Goal: Task Accomplishment & Management: Use online tool/utility

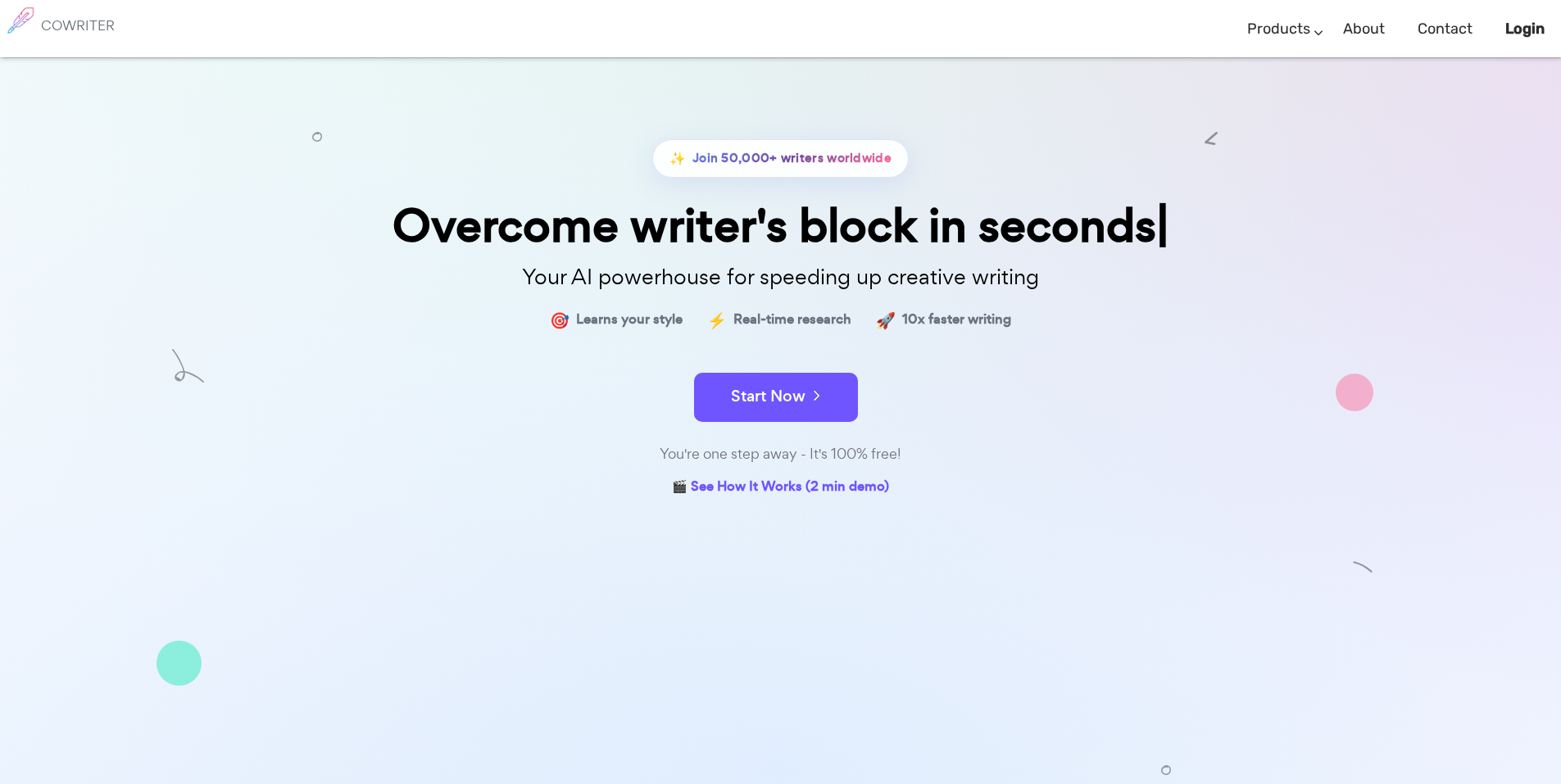
drag, startPoint x: 0, startPoint y: 0, endPoint x: 700, endPoint y: 25, distance: 700.4
click at [699, 24] on div "COWRITER Products Writing Marketing Emails Images (soon) About Contact Login" at bounding box center [780, 29] width 1561 height 57
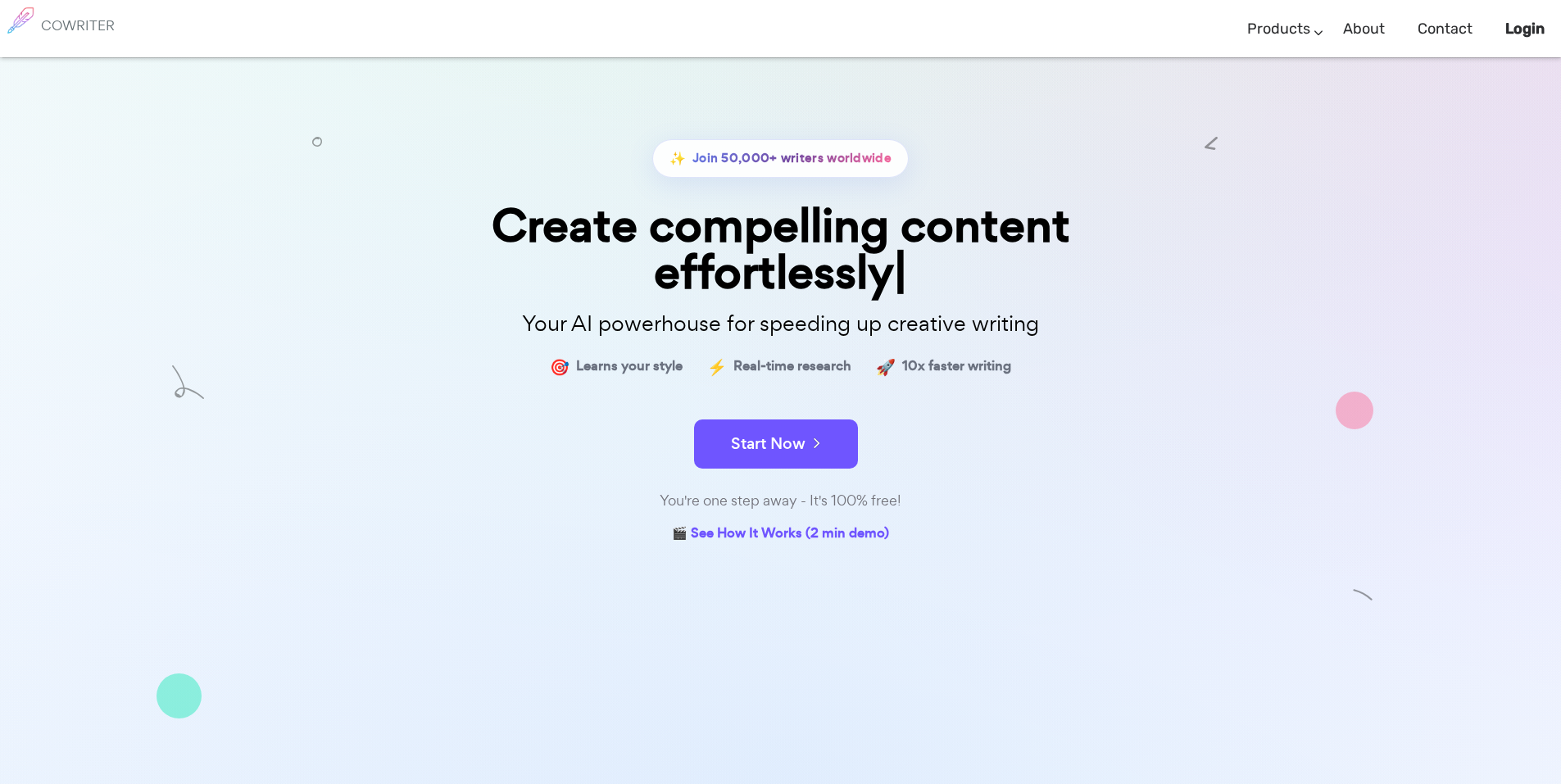
drag, startPoint x: 375, startPoint y: 0, endPoint x: 1011, endPoint y: 202, distance: 667.3
click at [1205, 129] on div "✨ Join 50,000+ writers worldwide Create compelling content effortlessly Your AI…" at bounding box center [780, 496] width 1561 height 880
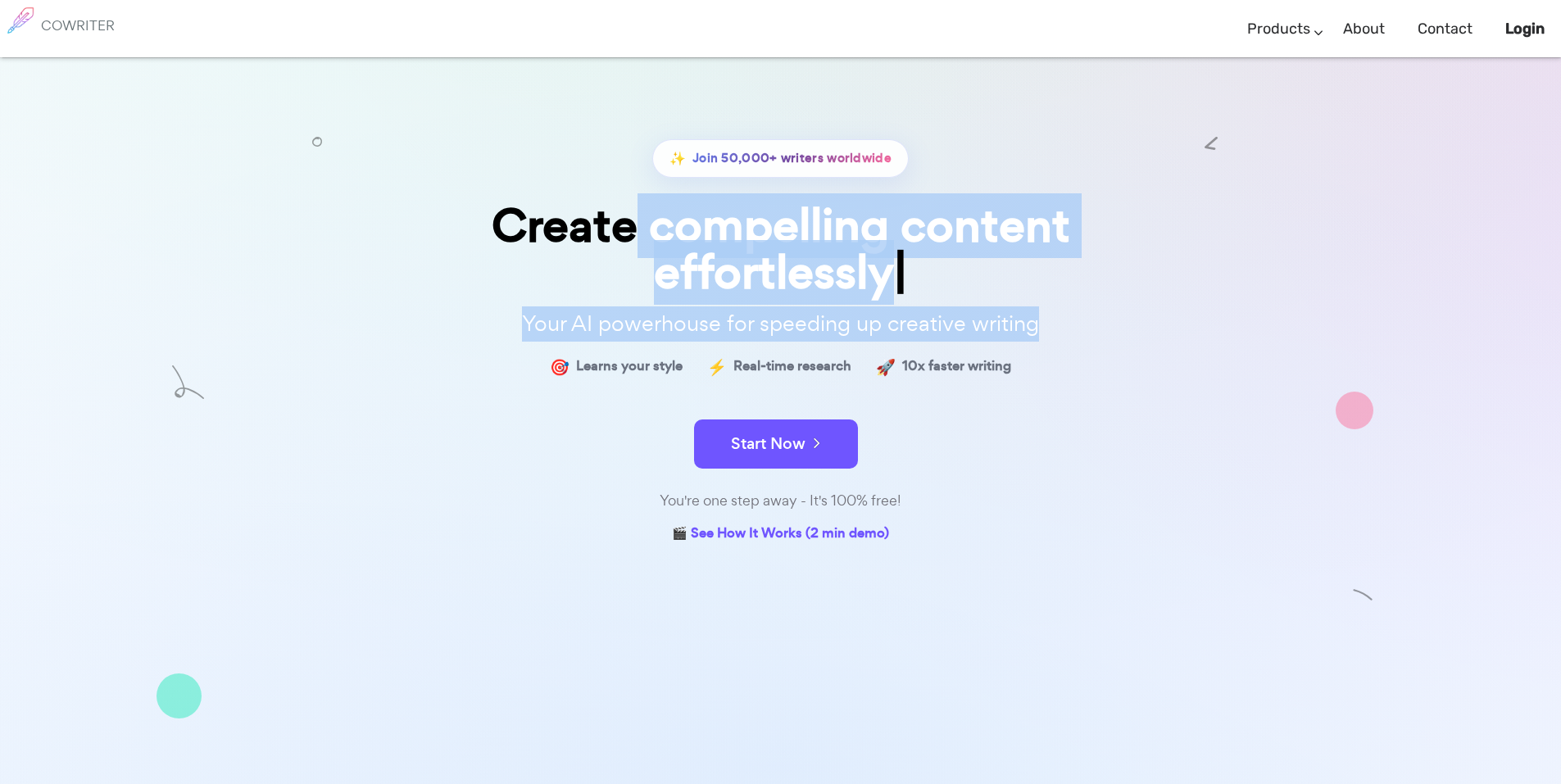
drag, startPoint x: 713, startPoint y: 227, endPoint x: 1066, endPoint y: 325, distance: 366.4
click at [1066, 325] on div "✨ Join 50,000+ writers worldwide Create compelling content effortlessly Your AI…" at bounding box center [781, 343] width 820 height 408
click at [1066, 325] on p "Your AI powerhouse for speeding up creative writing" at bounding box center [781, 324] width 820 height 35
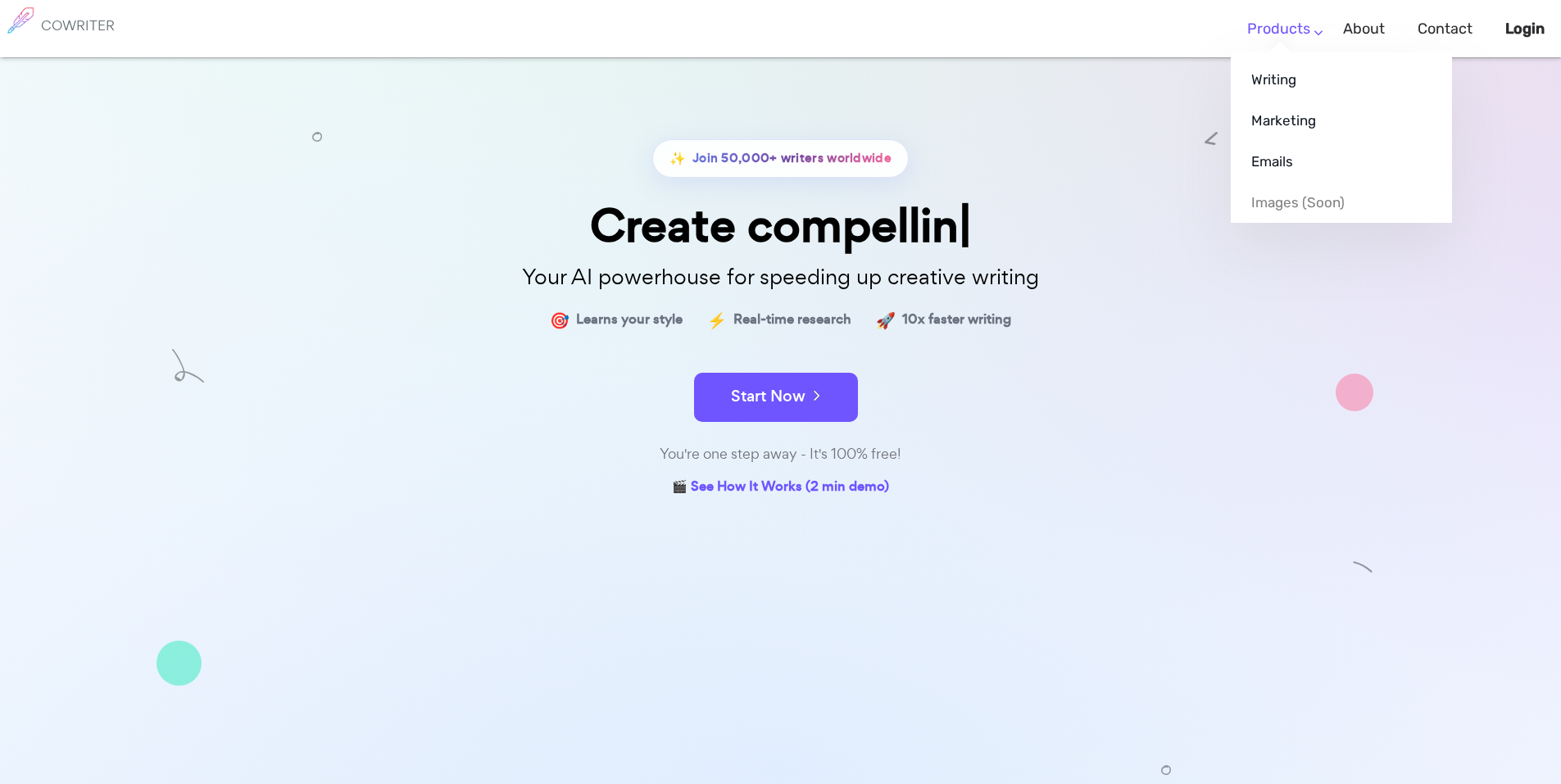
click at [1311, 35] on link "Products" at bounding box center [1279, 29] width 63 height 48
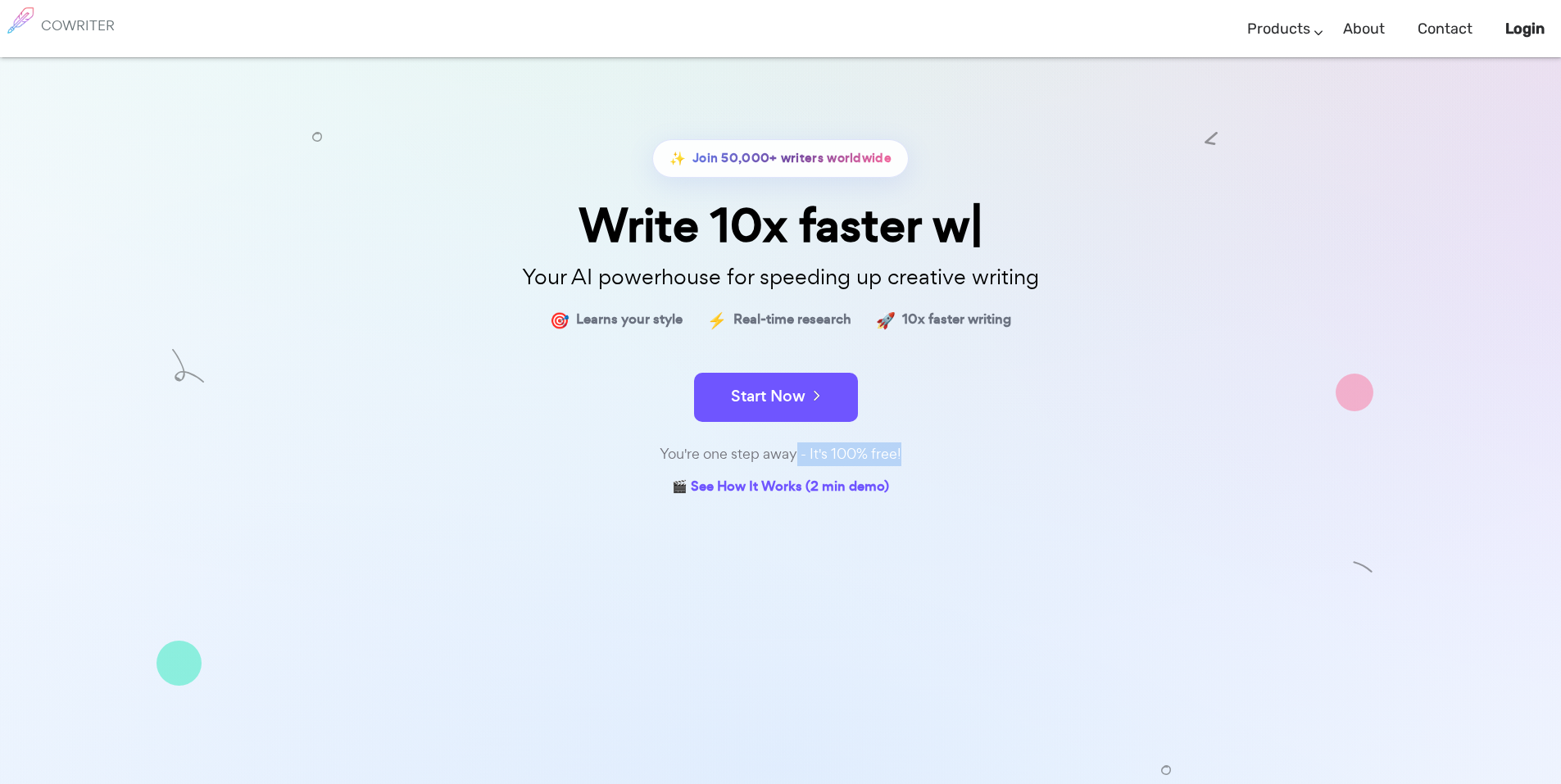
drag, startPoint x: 796, startPoint y: 461, endPoint x: 914, endPoint y: 448, distance: 118.7
click at [914, 448] on div "You're one step away - It's 100% free!" at bounding box center [781, 454] width 820 height 24
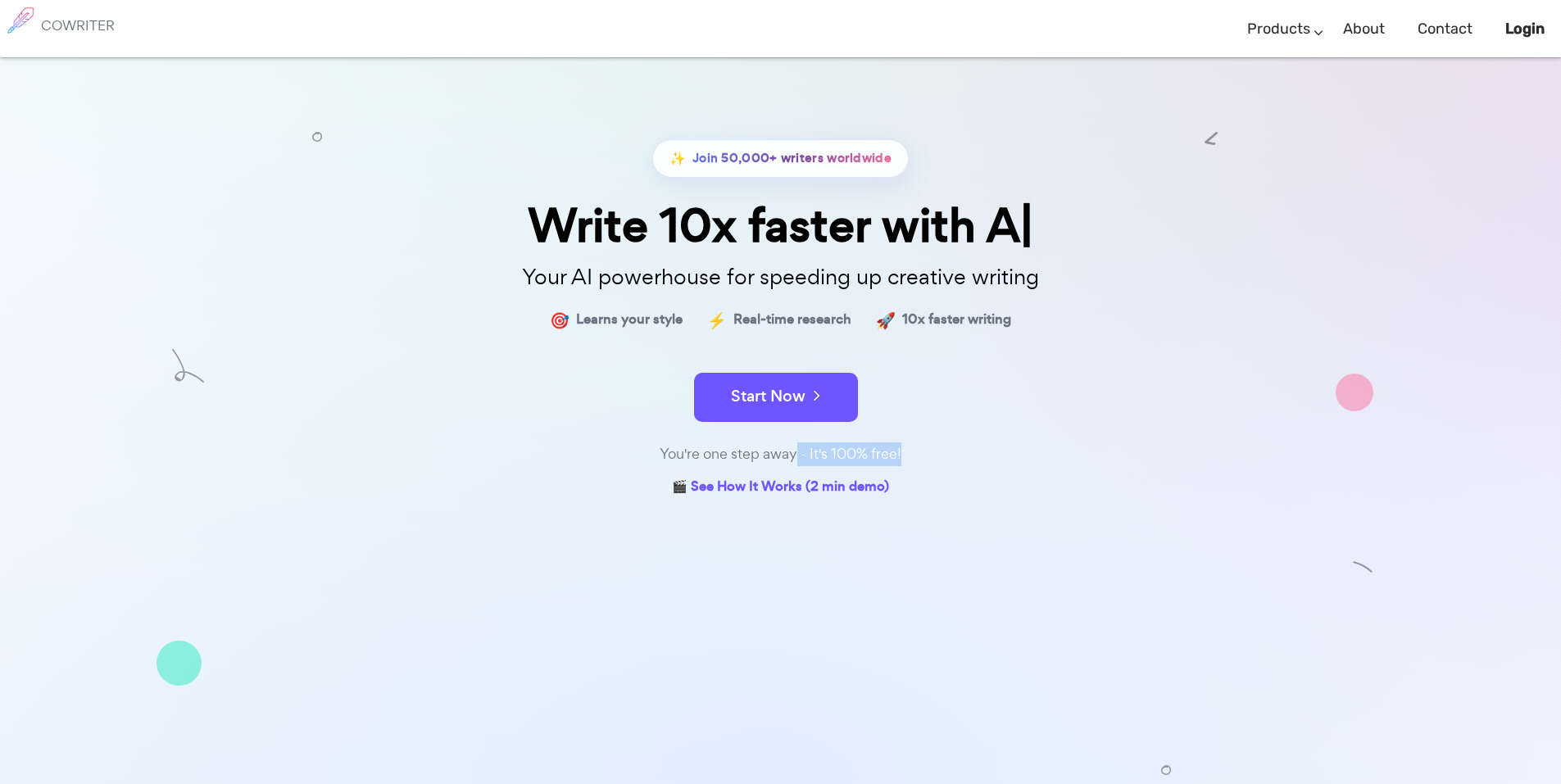
click at [914, 448] on div "You're one step away - It's 100% free!" at bounding box center [781, 454] width 820 height 24
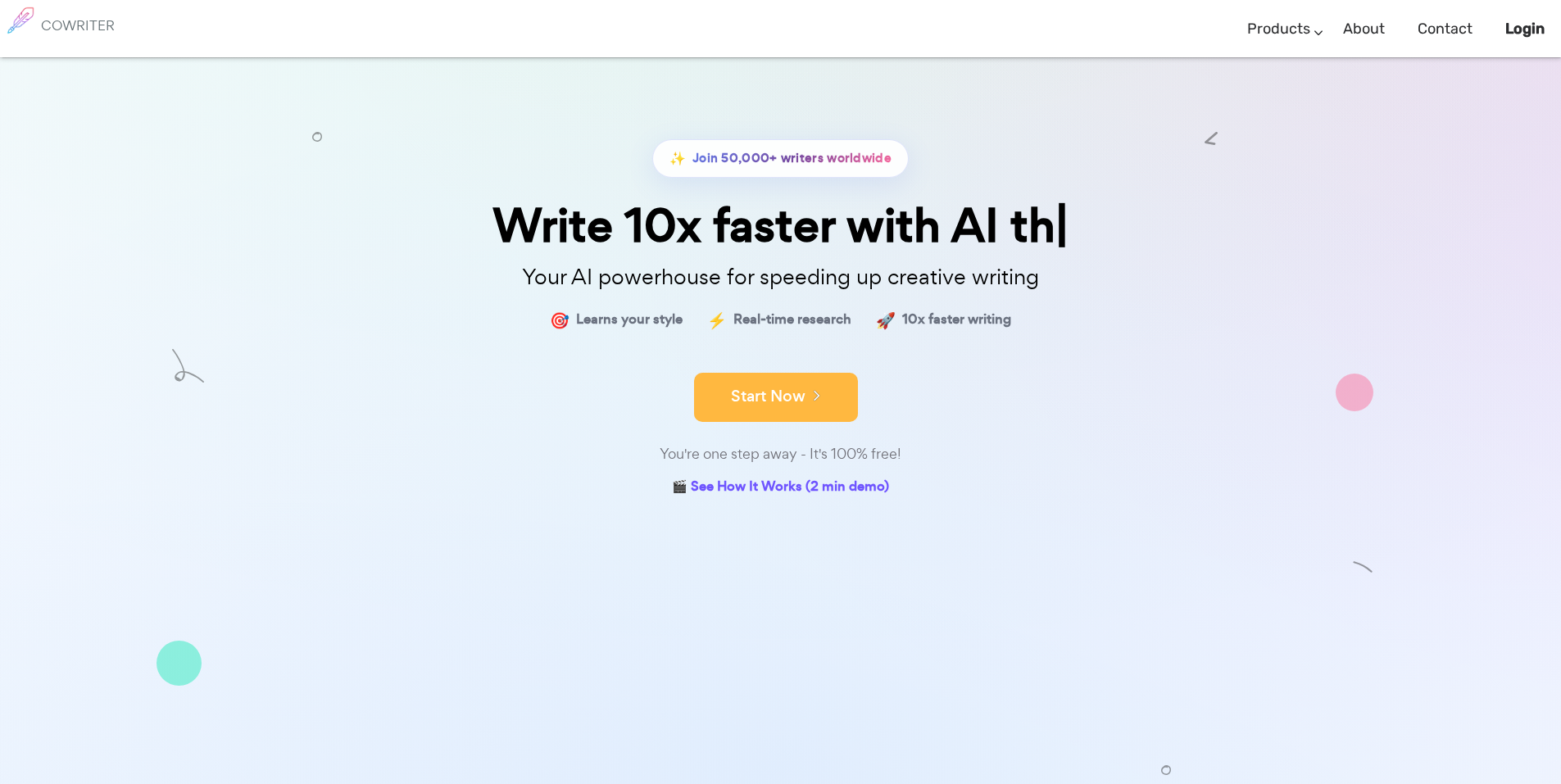
click at [810, 398] on icon at bounding box center [812, 395] width 15 height 18
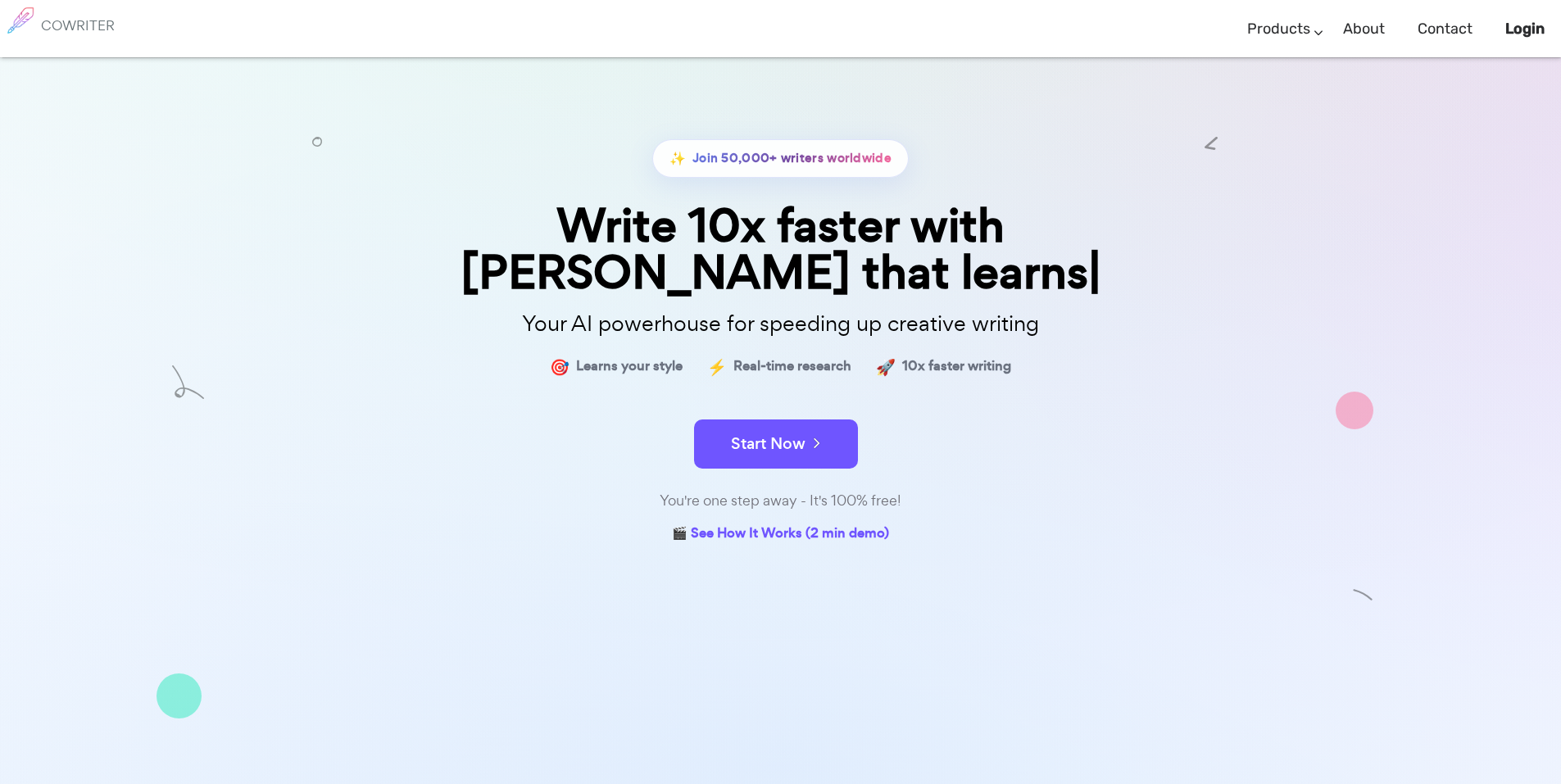
click at [911, 60] on div "✨ Join 50,000+ writers worldwide Write 10x faster with AI that learns Your AI p…" at bounding box center [781, 301] width 820 height 490
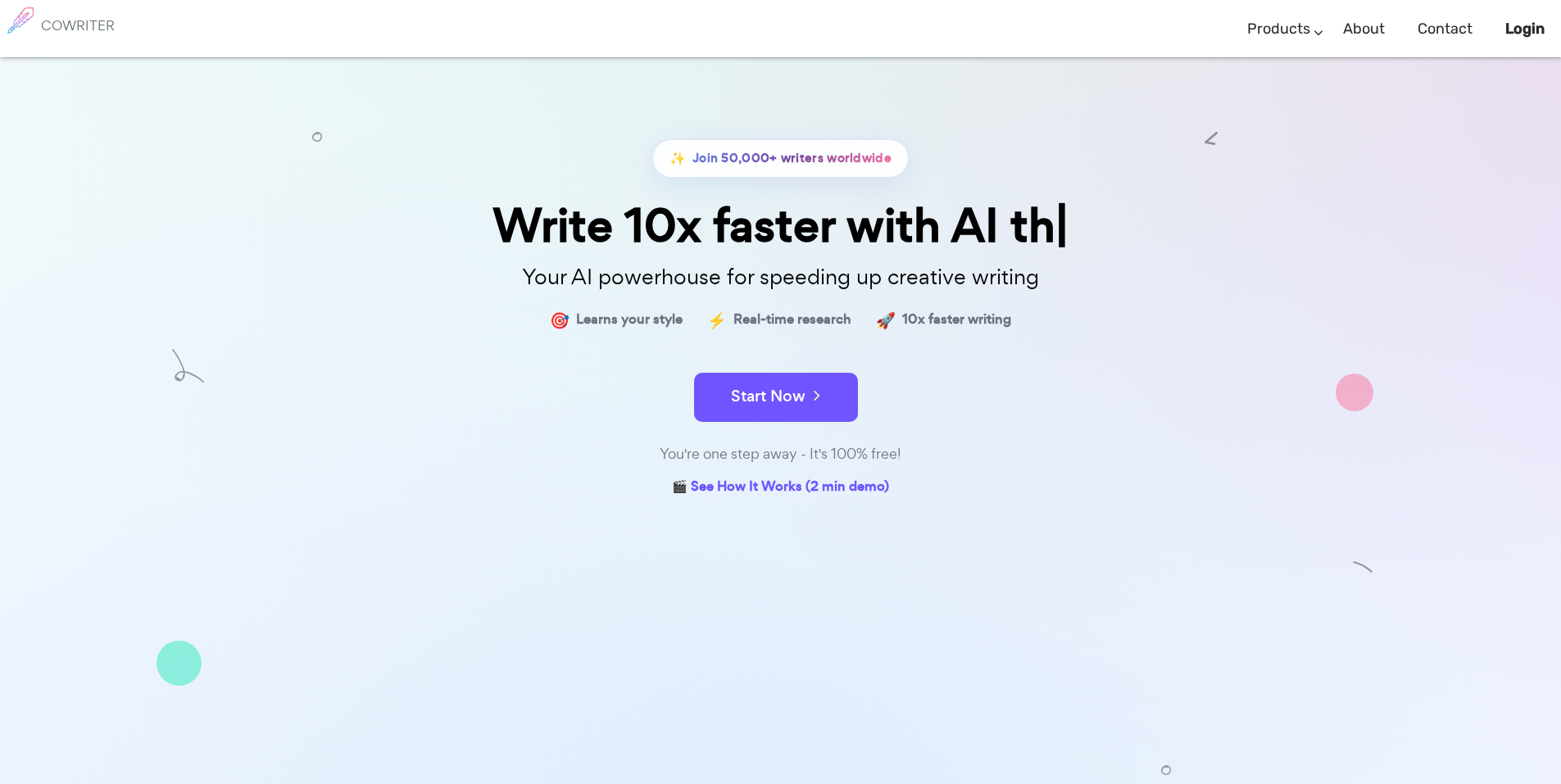
click at [767, 27] on div "COWRITER Products Writing Marketing Emails Images (soon) About Contact Login" at bounding box center [780, 29] width 1561 height 57
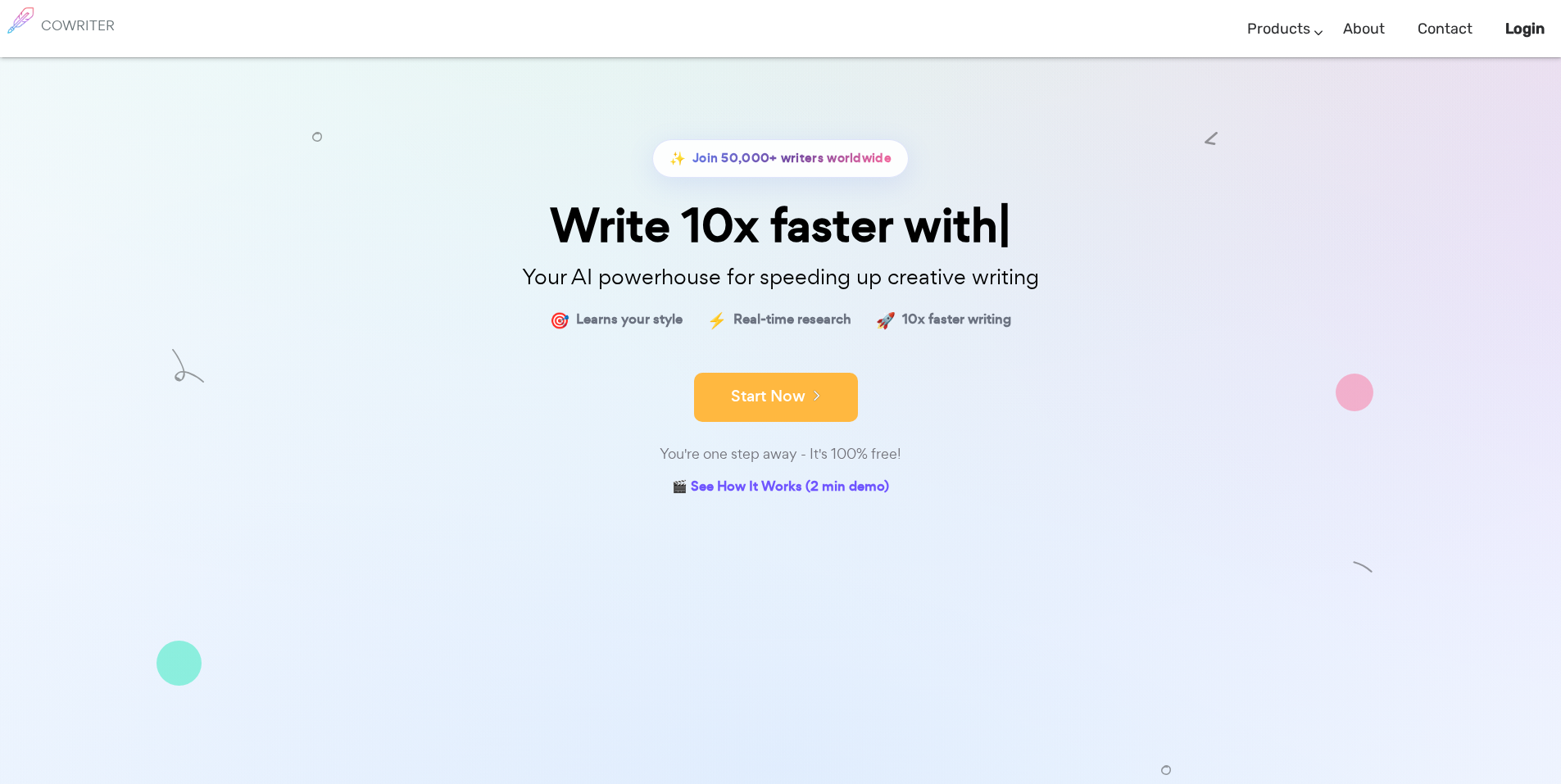
click at [796, 395] on button "Start Now" at bounding box center [776, 397] width 164 height 49
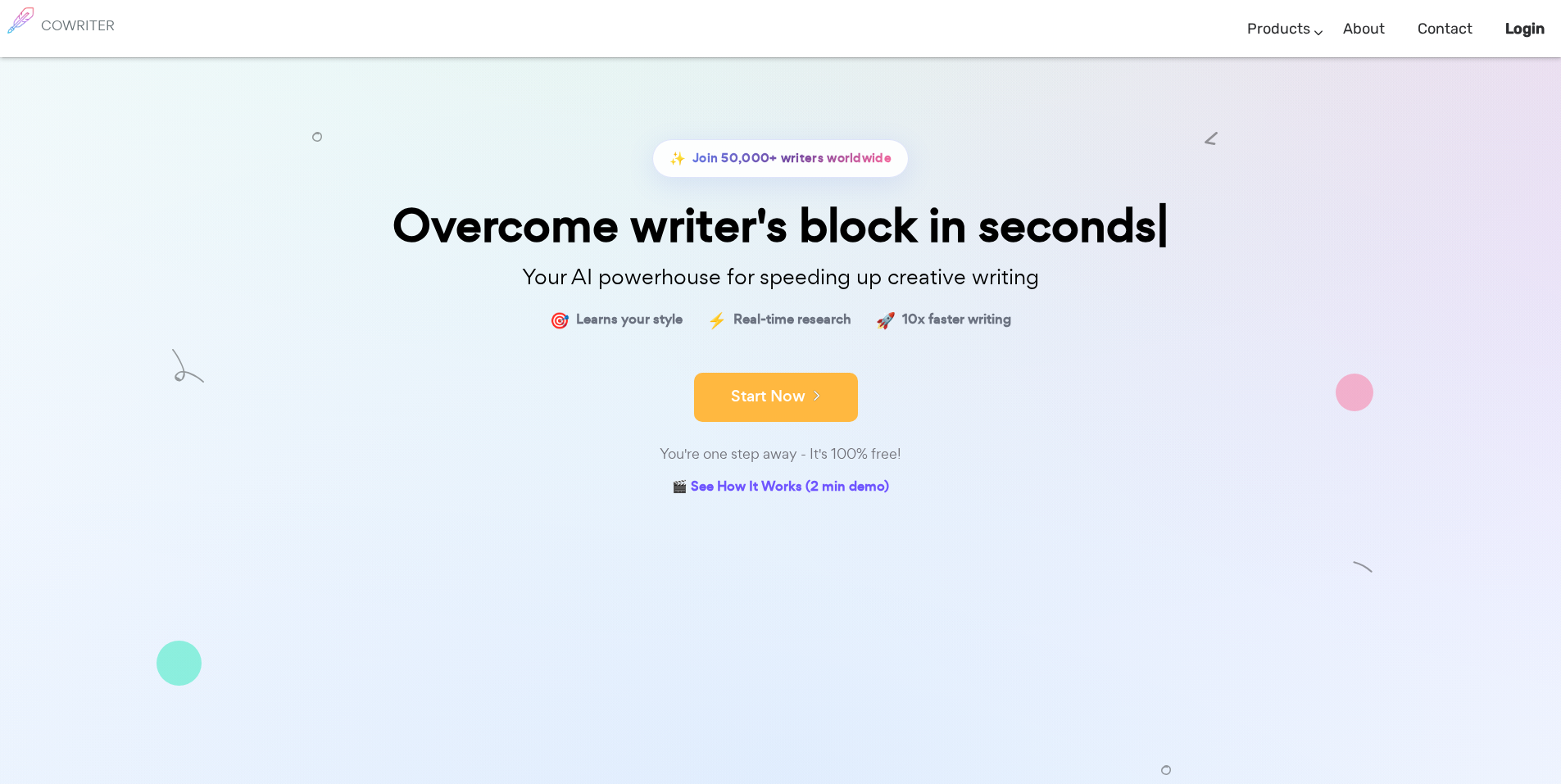
click at [819, 409] on button "Start Now" at bounding box center [776, 397] width 164 height 49
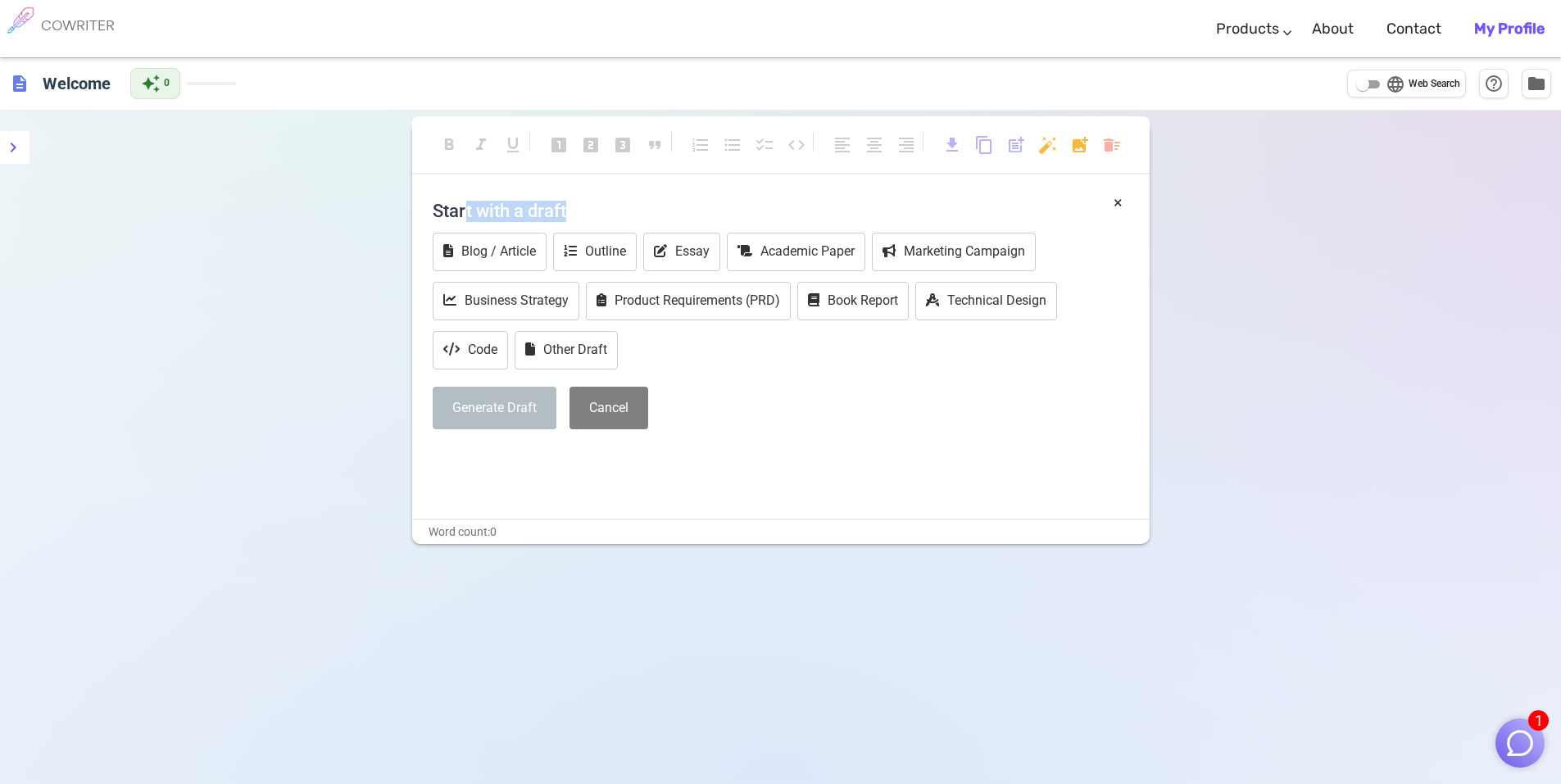
drag, startPoint x: 465, startPoint y: 209, endPoint x: 583, endPoint y: 209, distance: 118.0
click at [583, 209] on h4 "Start with a draft" at bounding box center [780, 211] width 697 height 39
drag, startPoint x: 544, startPoint y: 212, endPoint x: 1083, endPoint y: 113, distance: 548.0
click at [544, 212] on h4 "Start with a draft" at bounding box center [780, 211] width 697 height 39
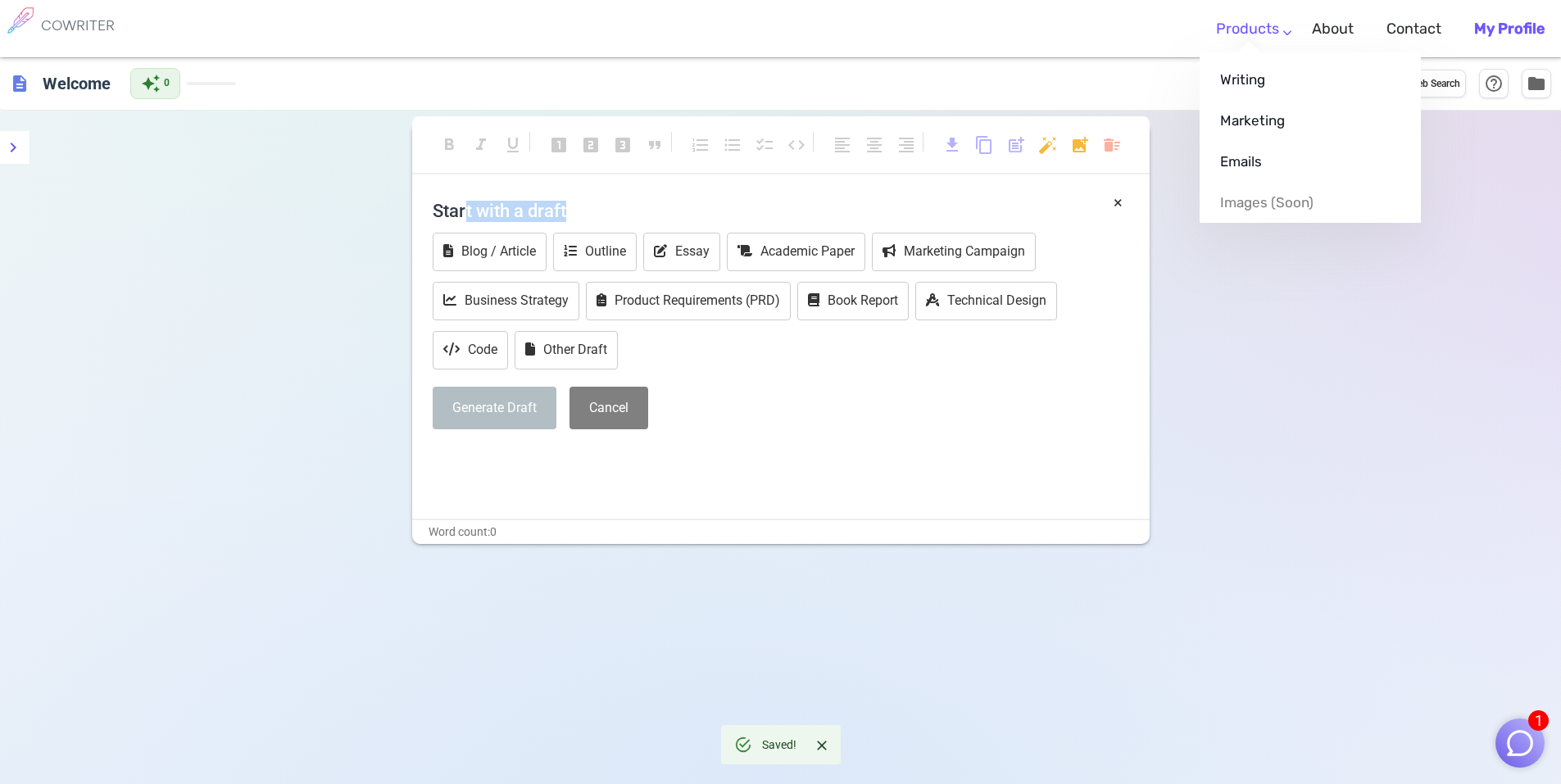
click at [1279, 30] on link "Products" at bounding box center [1248, 29] width 63 height 48
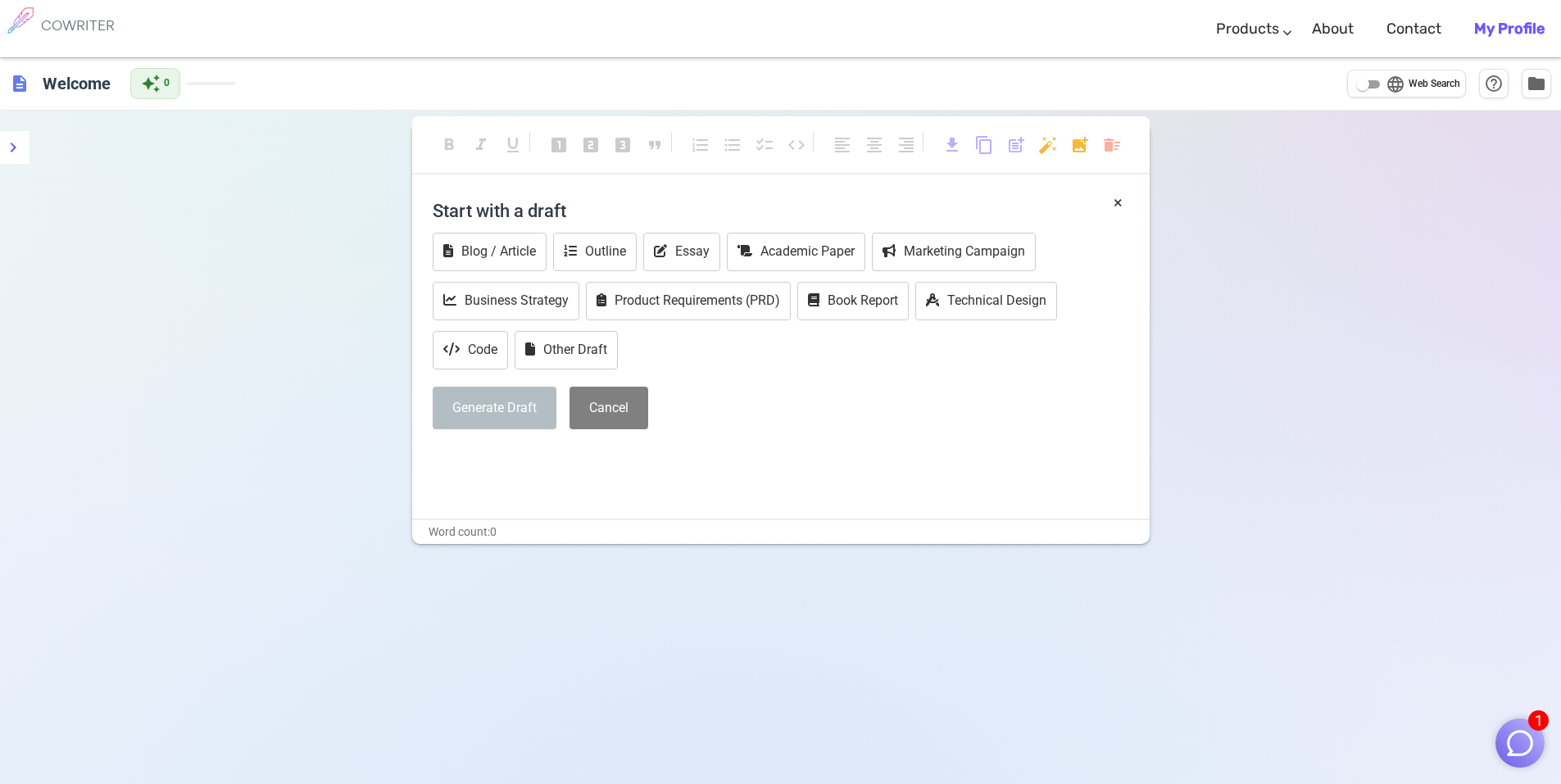
click at [1030, 404] on div "Generate Draft Cancel" at bounding box center [780, 408] width 697 height 43
click at [983, 394] on div "Generate Draft Cancel" at bounding box center [780, 408] width 697 height 43
click at [1297, 29] on li "About" at bounding box center [1333, 29] width 75 height 48
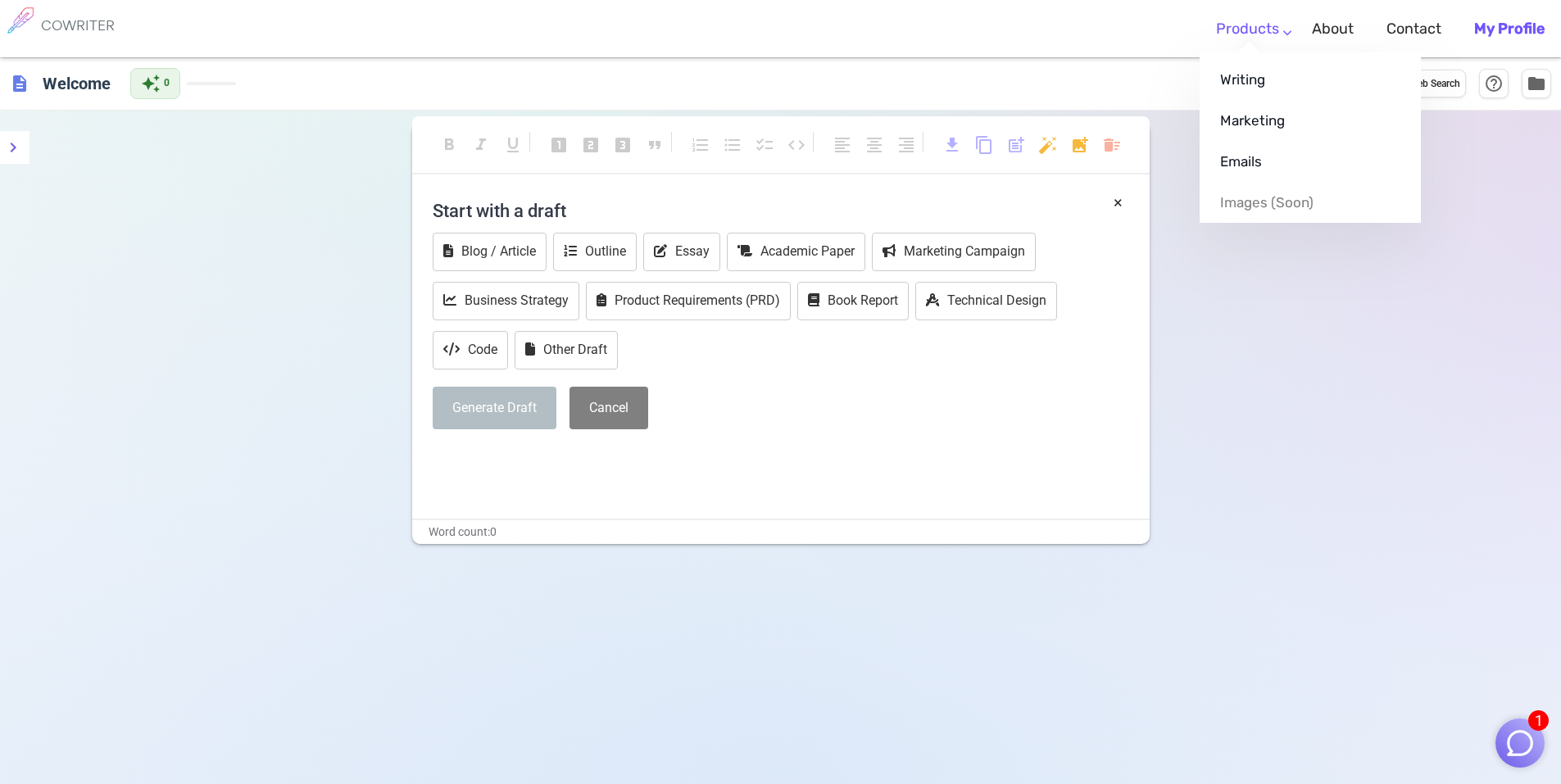
click at [1292, 32] on li "Products Writing Marketing Emails Images (soon)" at bounding box center [1247, 29] width 96 height 48
click at [1267, 105] on link "Marketing" at bounding box center [1310, 120] width 222 height 41
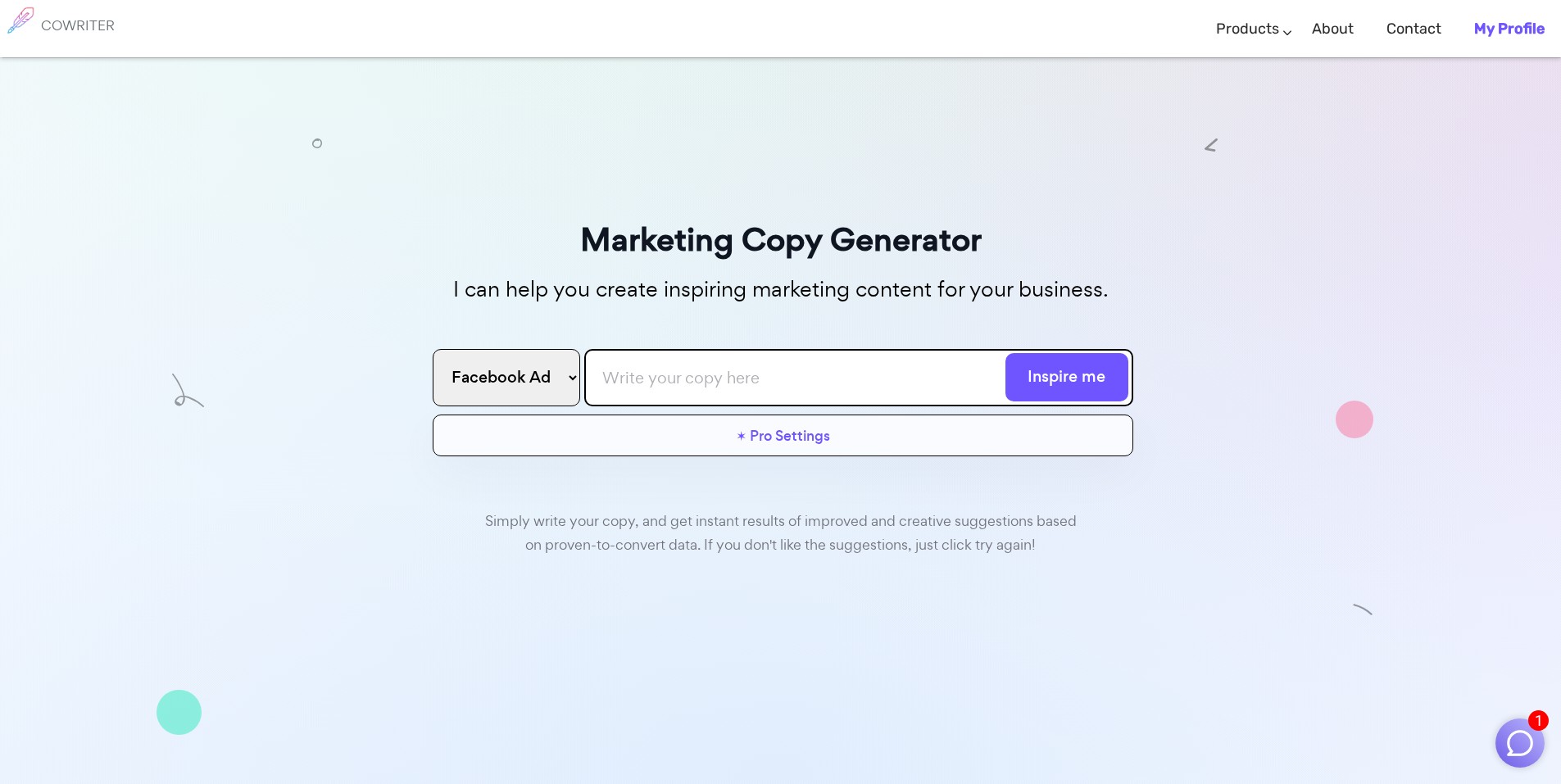
click at [556, 372] on select "Facebook Ad Google Ad Email subject line Blog Title Twitter Post Linkedin Post …" at bounding box center [507, 377] width 148 height 57
click at [713, 440] on div "✶ Pro Settings 📈 Optimized 😊 Friendly 😂 Funny 🙃 Sarcastic 🥹 Emotional 🤩 Excited…" at bounding box center [782, 435] width 701 height 42
click at [758, 440] on link "✶ Pro Settings" at bounding box center [783, 440] width 95 height 32
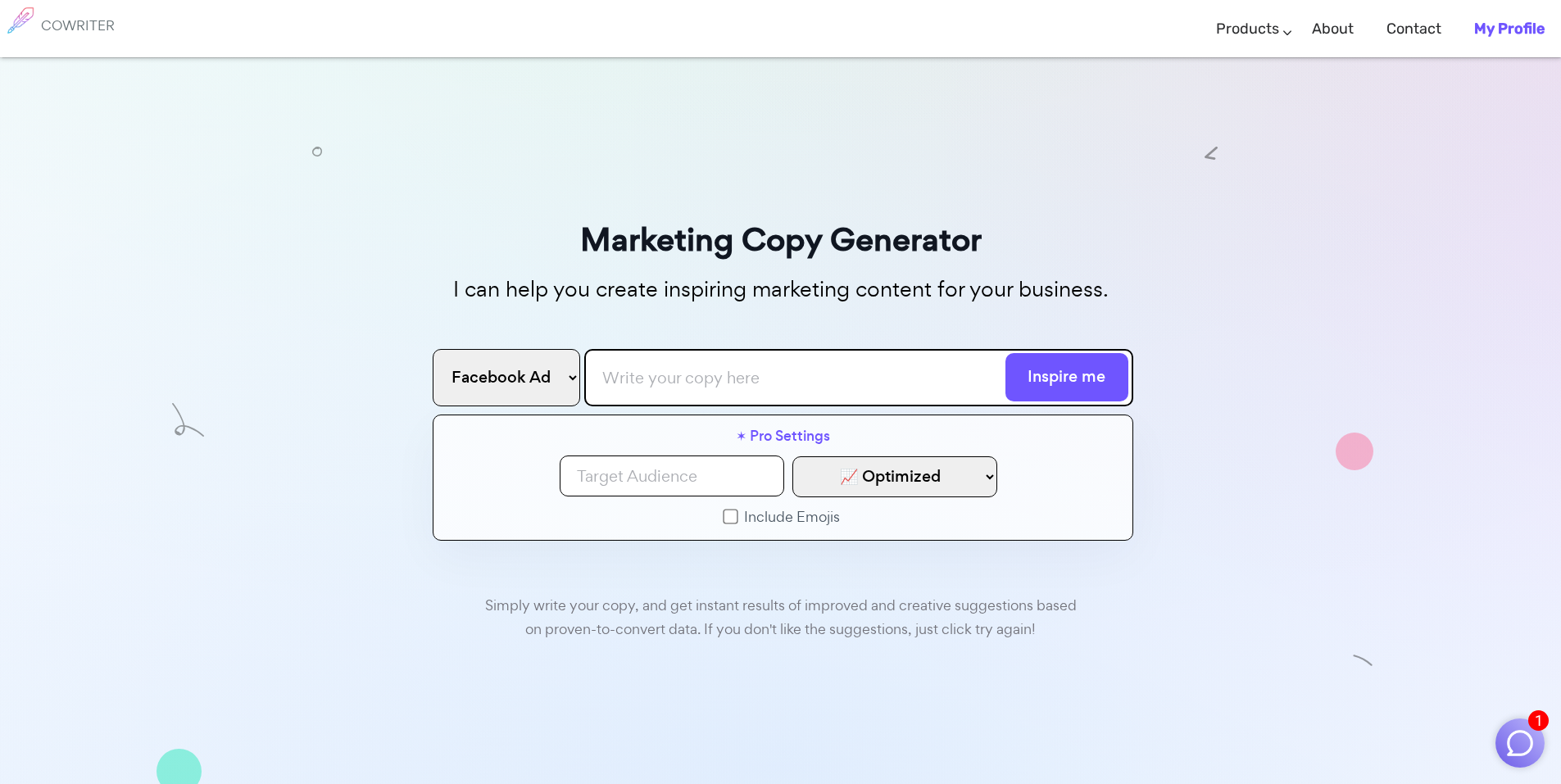
click at [726, 475] on input at bounding box center [672, 476] width 225 height 41
click at [879, 479] on select "📈 Optimized 😊 Friendly 😂 Funny 🙃 Sarcastic 🥹 Emotional 🤩 Excited 😊 Grateful 🤓 F…" at bounding box center [895, 477] width 205 height 41
click at [894, 487] on select "📈 Optimized 😊 Friendly 😂 Funny 🙃 Sarcastic 🥹 Emotional 🤩 Excited 😊 Grateful 🤓 F…" at bounding box center [895, 477] width 205 height 41
click at [800, 435] on link "✶ Pro Settings" at bounding box center [783, 440] width 95 height 32
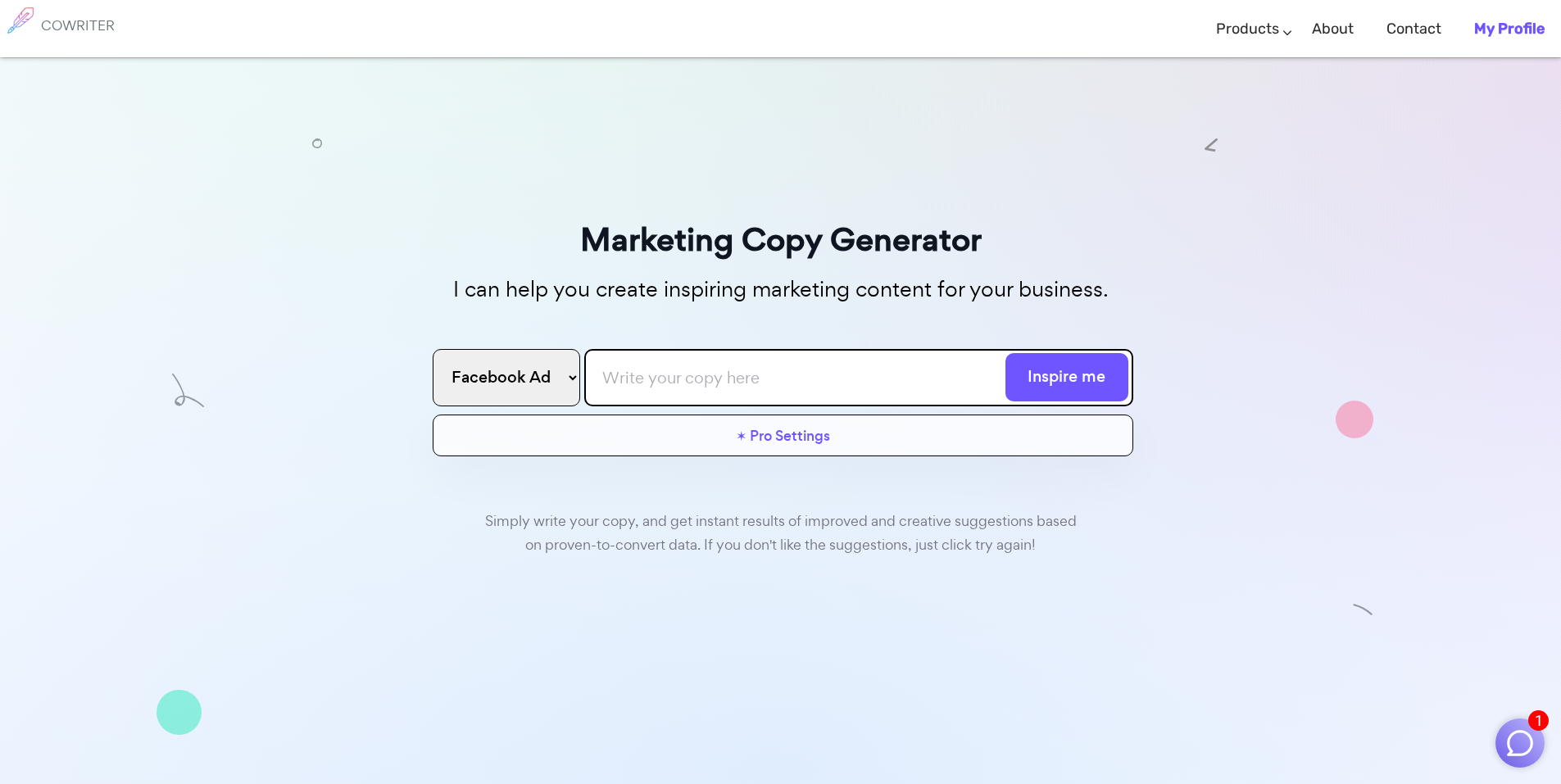
click at [532, 378] on select "Facebook Ad Google Ad Email subject line Blog Title Twitter Post Linkedin Post …" at bounding box center [507, 377] width 148 height 57
click at [433, 349] on select "Facebook Ad Google Ad Email subject line Blog Title Twitter Post Linkedin Post …" at bounding box center [507, 377] width 148 height 57
click at [671, 387] on input "text" at bounding box center [858, 377] width 549 height 57
click at [1257, 308] on div "Marketing Copy Generator I can help you create inspiring marketing content for …" at bounding box center [780, 508] width 1561 height 903
click at [800, 373] on input "text" at bounding box center [858, 377] width 549 height 57
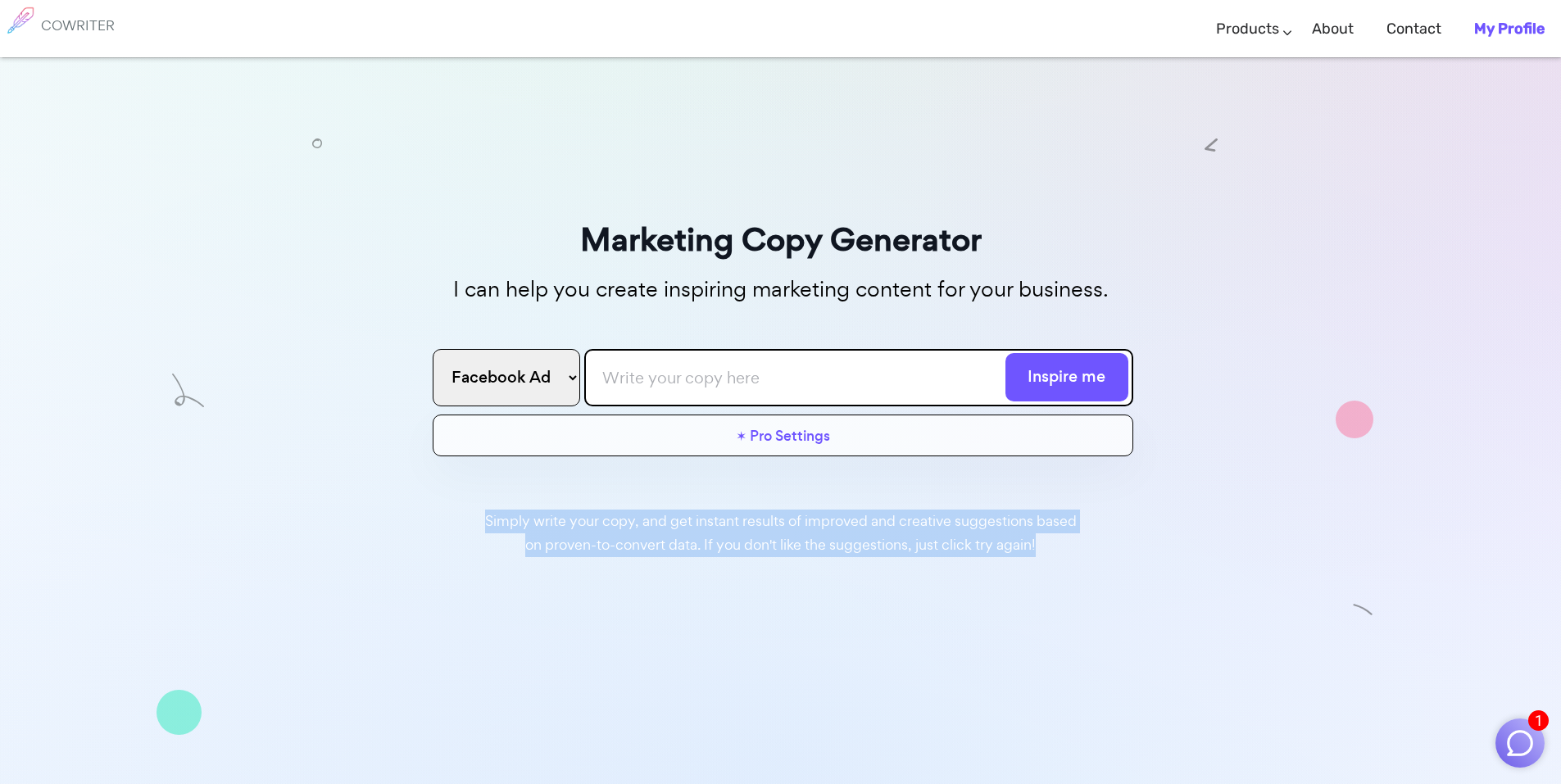
drag, startPoint x: 442, startPoint y: 513, endPoint x: 1107, endPoint y: 543, distance: 665.7
click at [1107, 543] on div "Simply write your copy, and get instant results of improved and creative sugges…" at bounding box center [780, 529] width 689 height 56
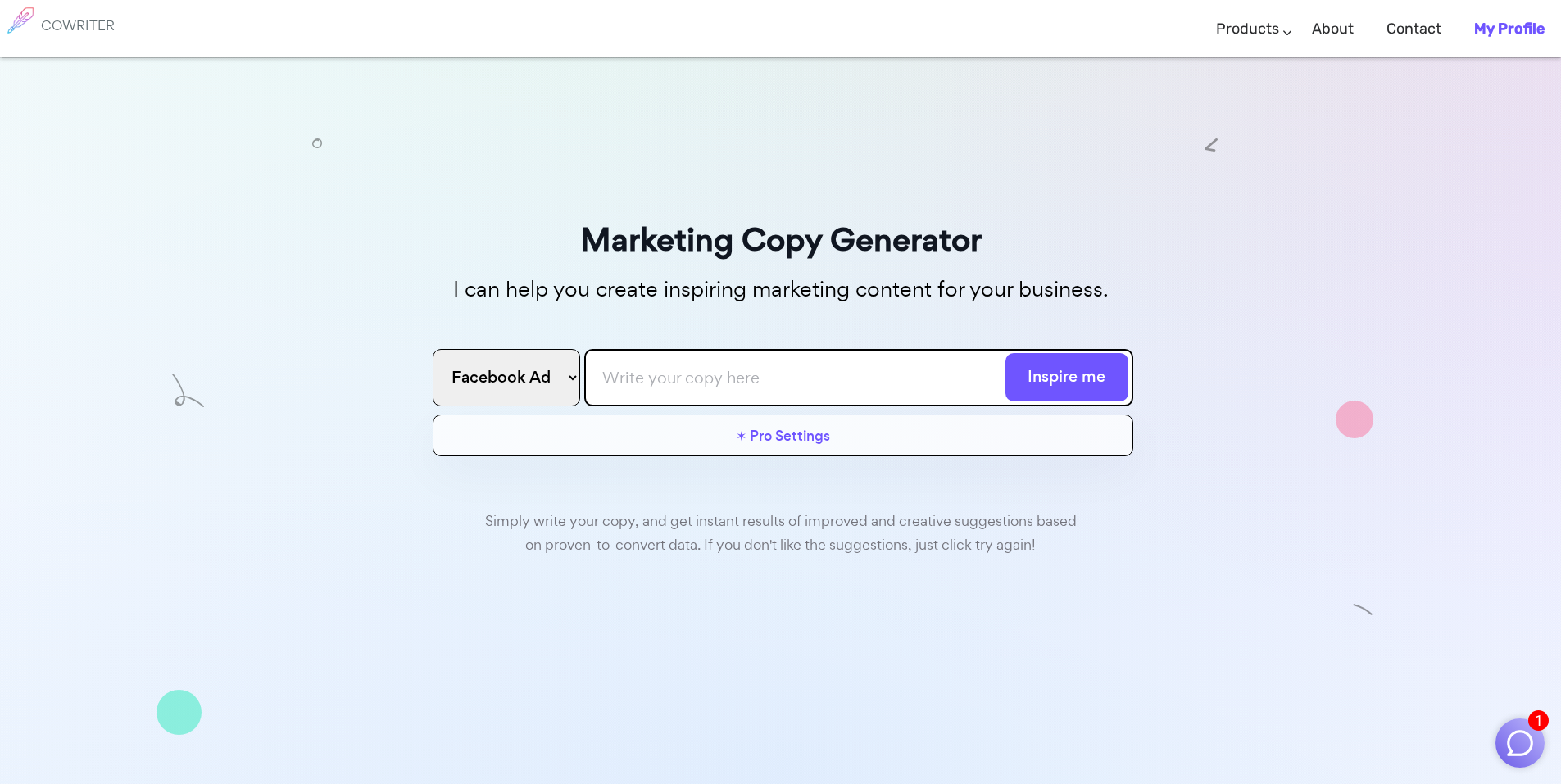
click at [1325, 224] on div "Marketing Copy Generator I can help you create inspiring marketing content for …" at bounding box center [780, 508] width 1561 height 903
